Goal: Information Seeking & Learning: Check status

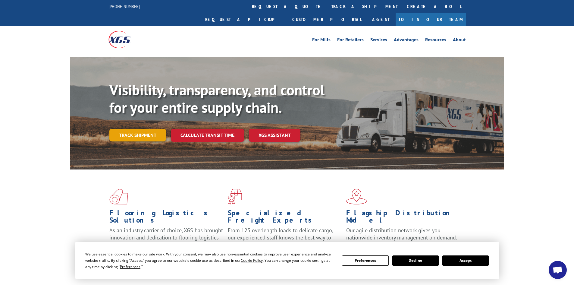
click at [146, 129] on link "Track shipment" at bounding box center [137, 135] width 57 height 13
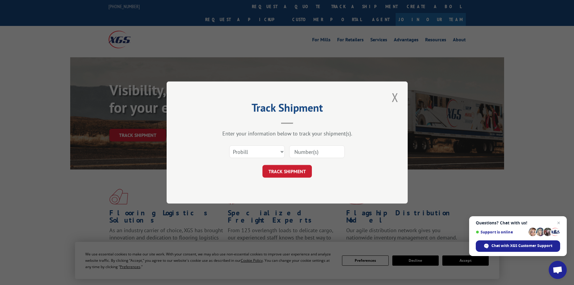
click at [318, 151] on input at bounding box center [316, 151] width 55 height 13
type input "01520269"
click at [284, 169] on button "TRACK SHIPMENT" at bounding box center [286, 171] width 49 height 13
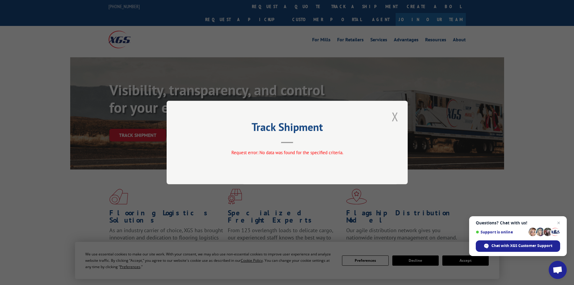
click at [395, 114] on button "Close modal" at bounding box center [395, 116] width 10 height 17
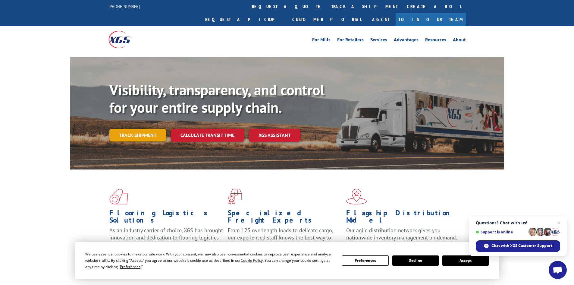
click at [143, 129] on link "Track shipment" at bounding box center [137, 135] width 57 height 13
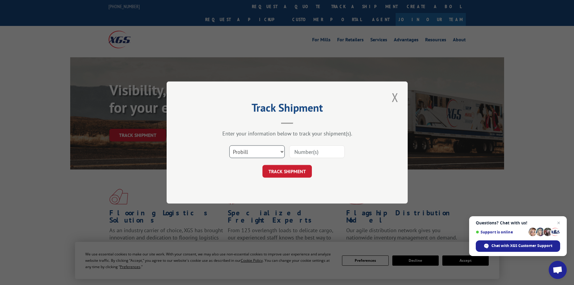
click at [271, 148] on select "Select category... Probill BOL PO" at bounding box center [256, 151] width 55 height 13
select select "po"
click at [229, 145] on select "Select category... Probill BOL PO" at bounding box center [256, 151] width 55 height 13
click at [303, 153] on input at bounding box center [316, 151] width 55 height 13
type input "01520269"
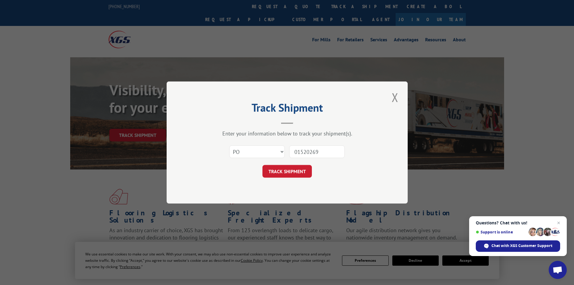
click button "TRACK SHIPMENT" at bounding box center [286, 171] width 49 height 13
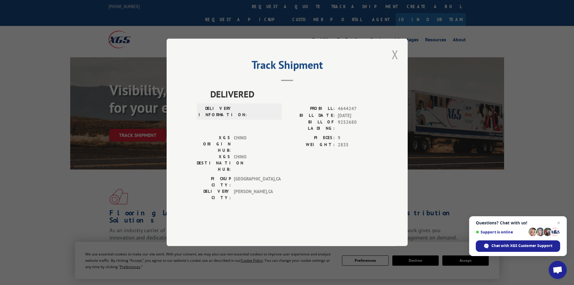
click at [398, 63] on button "Close modal" at bounding box center [395, 54] width 10 height 17
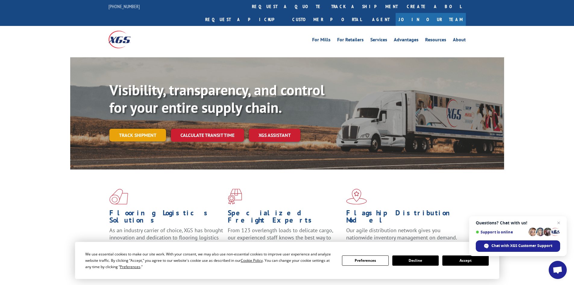
click at [141, 129] on link "Track shipment" at bounding box center [137, 135] width 57 height 13
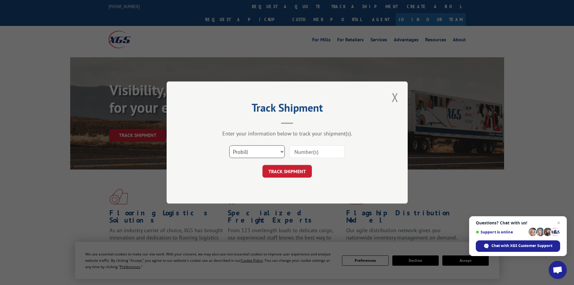
click at [271, 153] on select "Select category... Probill BOL PO" at bounding box center [256, 151] width 55 height 13
click at [229, 145] on select "Select category... Probill BOL PO" at bounding box center [256, 151] width 55 height 13
click at [319, 151] on input at bounding box center [316, 151] width 55 height 13
click at [256, 144] on div "Select category... Probill BOL PO" at bounding box center [287, 152] width 181 height 20
click at [257, 149] on select "Select category... Probill BOL PO" at bounding box center [256, 151] width 55 height 13
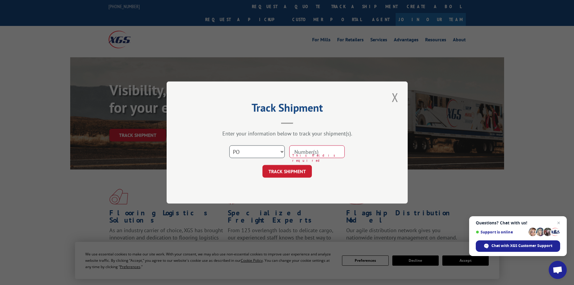
select select "probill"
click at [229, 145] on select "Select category... Probill BOL PO" at bounding box center [256, 151] width 55 height 13
click at [313, 154] on input at bounding box center [316, 151] width 55 height 13
click at [275, 150] on select "Select category... Probill BOL PO" at bounding box center [256, 151] width 55 height 13
click at [310, 152] on input at bounding box center [316, 151] width 55 height 13
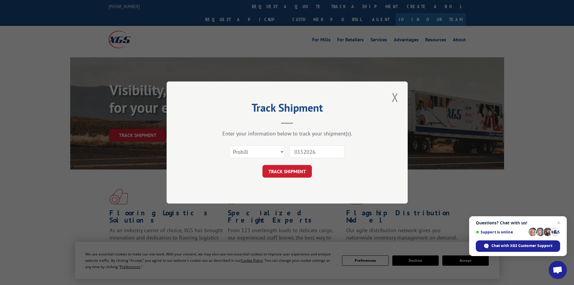
type input "01520269"
click button "TRACK SHIPMENT" at bounding box center [286, 171] width 49 height 13
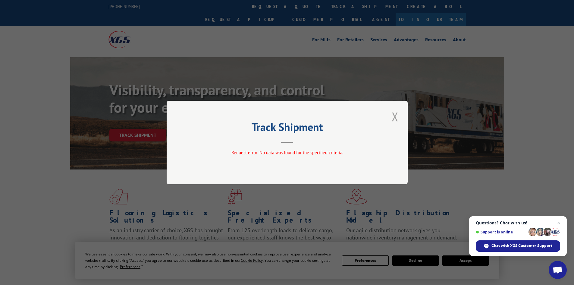
click at [394, 117] on button "Close modal" at bounding box center [395, 116] width 10 height 17
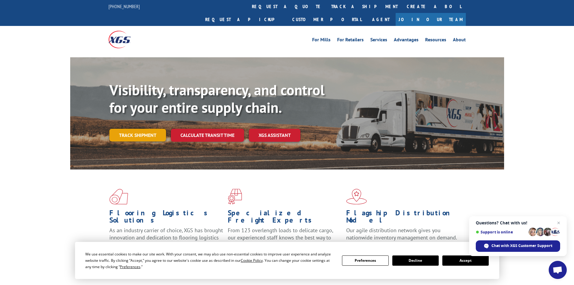
click at [153, 129] on link "Track shipment" at bounding box center [137, 135] width 57 height 13
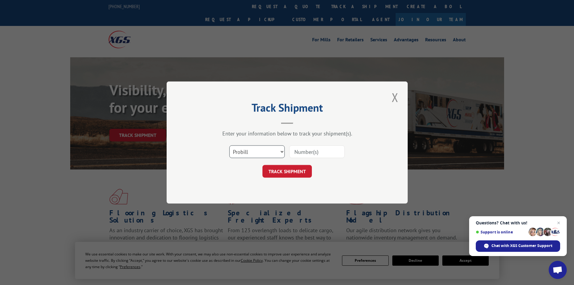
click at [262, 147] on select "Select category... Probill BOL PO" at bounding box center [256, 151] width 55 height 13
select select "bol"
click at [229, 145] on select "Select category... Probill BOL PO" at bounding box center [256, 151] width 55 height 13
click at [315, 157] on input at bounding box center [316, 151] width 55 height 13
type input "01520269"
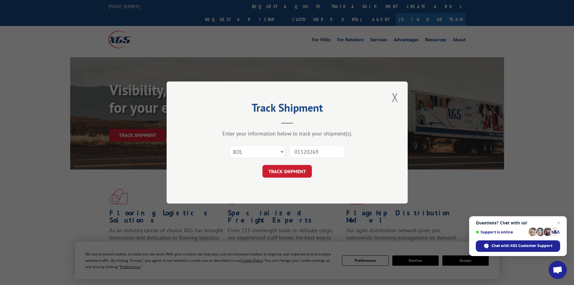
click button "TRACK SHIPMENT" at bounding box center [286, 171] width 49 height 13
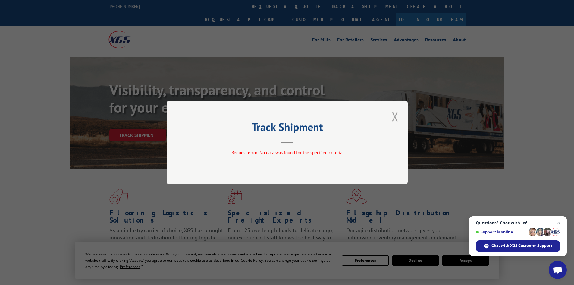
click at [391, 116] on button "Close modal" at bounding box center [395, 116] width 10 height 17
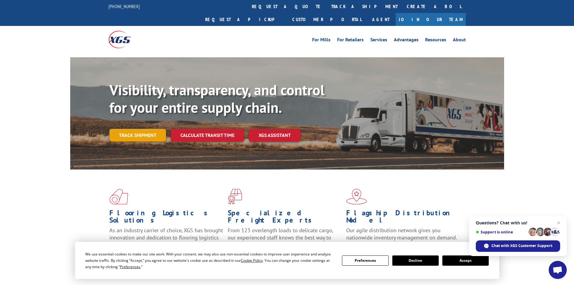
click at [123, 129] on link "Track shipment" at bounding box center [137, 135] width 57 height 13
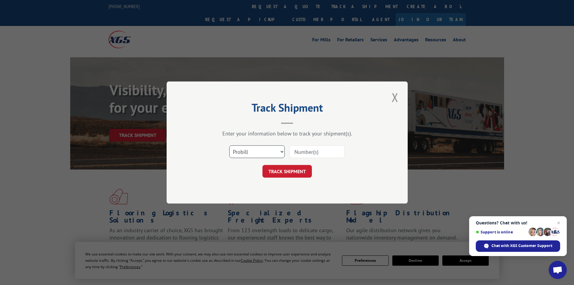
drag, startPoint x: 260, startPoint y: 149, endPoint x: 259, endPoint y: 154, distance: 4.9
click at [260, 149] on select "Select category... Probill BOL PO" at bounding box center [256, 151] width 55 height 13
select select "po"
click at [229, 145] on select "Select category... Probill BOL PO" at bounding box center [256, 151] width 55 height 13
click at [299, 155] on input at bounding box center [316, 151] width 55 height 13
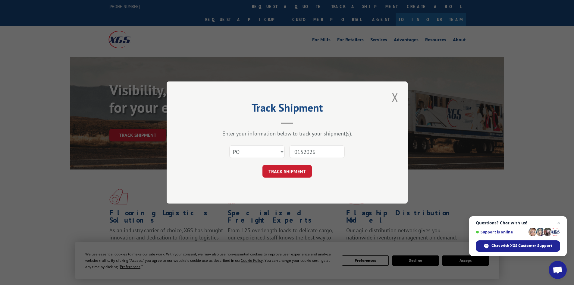
type input "01520269"
click button "TRACK SHIPMENT" at bounding box center [286, 171] width 49 height 13
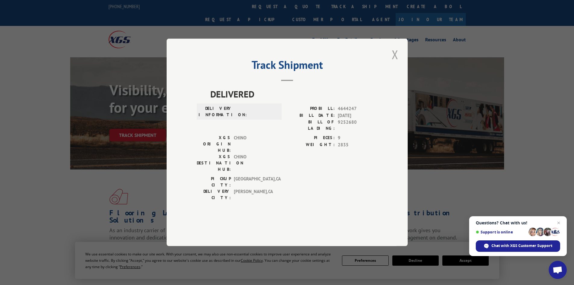
click at [396, 63] on button "Close modal" at bounding box center [395, 54] width 10 height 17
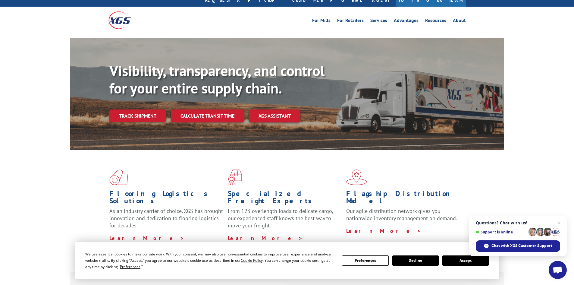
scroll to position [30, 0]
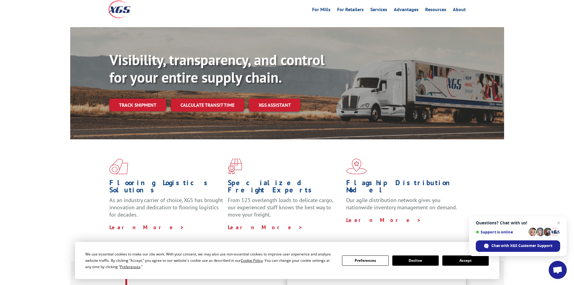
click at [142, 99] on link "Track shipment" at bounding box center [137, 105] width 57 height 13
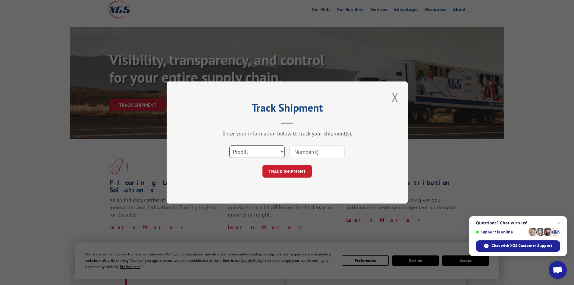
click at [262, 151] on select "Select category... Probill BOL PO" at bounding box center [256, 151] width 55 height 13
select select "po"
click at [229, 145] on select "Select category... Probill BOL PO" at bounding box center [256, 151] width 55 height 13
click at [314, 153] on input at bounding box center [316, 151] width 55 height 13
type input "01520269"
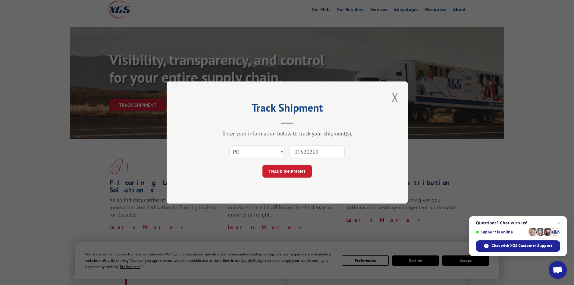
click at [296, 169] on button "TRACK SHIPMENT" at bounding box center [286, 171] width 49 height 13
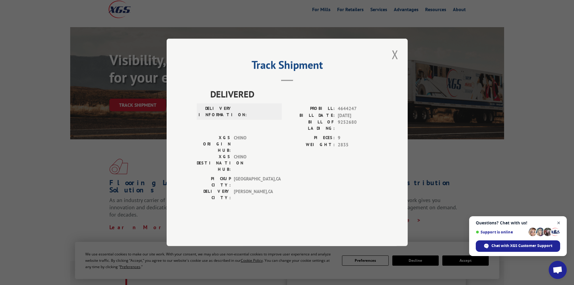
click at [559, 222] on span "Open chat" at bounding box center [559, 223] width 8 height 8
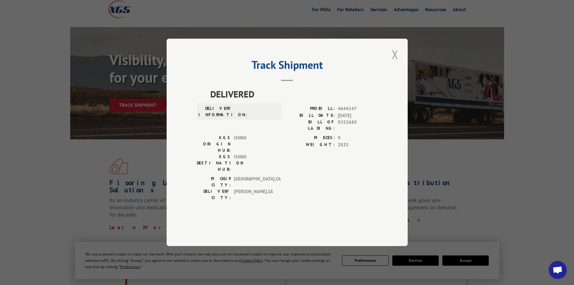
drag, startPoint x: 394, startPoint y: 76, endPoint x: 421, endPoint y: 2, distance: 78.6
click at [395, 63] on button "Close modal" at bounding box center [395, 54] width 10 height 17
